Goal: Information Seeking & Learning: Stay updated

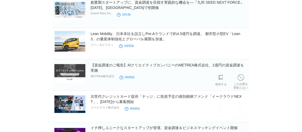
scroll to position [54, 0]
click at [93, 77] on p "METREA株式会社" at bounding box center [103, 76] width 24 height 4
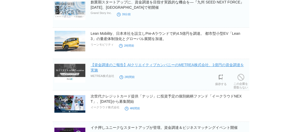
click at [156, 65] on link "【資金調達のご報告】AIクリエイティブカンパニーのMETREA株式会社、1億円の資金調達を実施" at bounding box center [167, 67] width 153 height 9
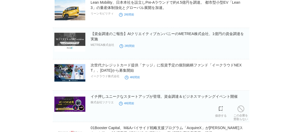
scroll to position [122, 0]
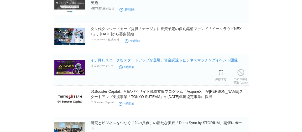
click at [104, 62] on link "イチ押しユニークなスタートアップが登壇。資金調達＆ビジネスマッチングイベント開催" at bounding box center [164, 60] width 147 height 4
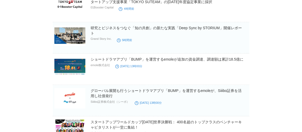
scroll to position [217, 0]
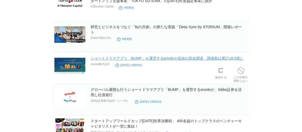
click at [116, 59] on link "ショートドラマアプリ「BUMP」を運営するemoleが追加の資金調達、調達額は累計18.5億に" at bounding box center [167, 58] width 153 height 4
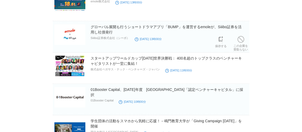
scroll to position [281, 0]
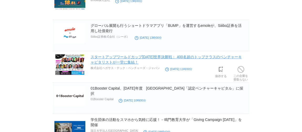
click at [100, 62] on link "スタートアップワールドカップ[DATE]世界決勝戦： 400名超のトップクラスのベンチャーキャピタリストが一堂に集結！" at bounding box center [166, 59] width 151 height 9
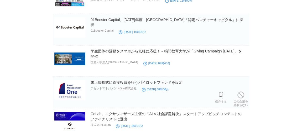
scroll to position [371, 0]
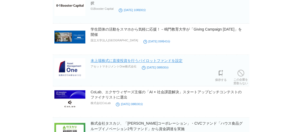
click at [111, 59] on link "未上場株式に直接投資を行うパイロットファンドを設定" at bounding box center [137, 60] width 92 height 4
